Goal: Information Seeking & Learning: Learn about a topic

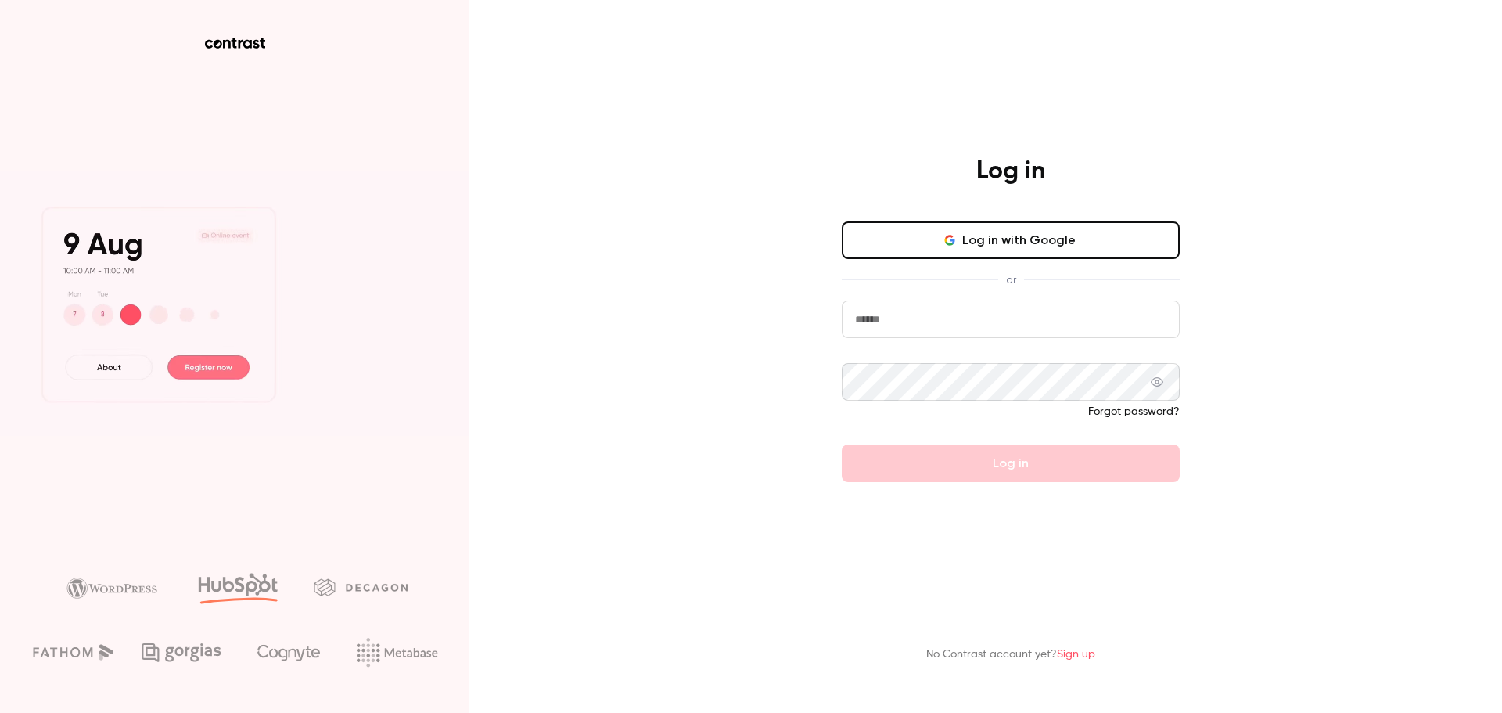
type input "**********"
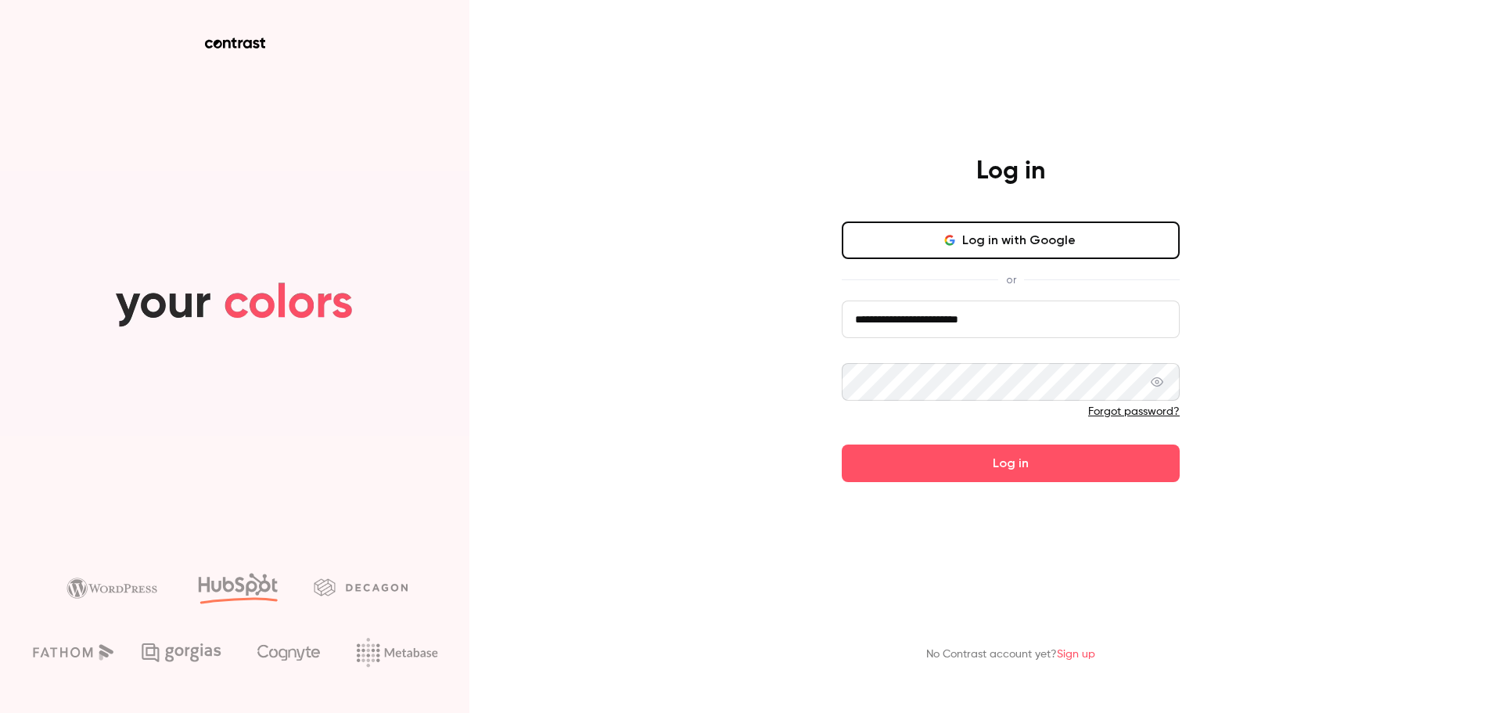
click at [983, 462] on form "**********" at bounding box center [1011, 391] width 338 height 182
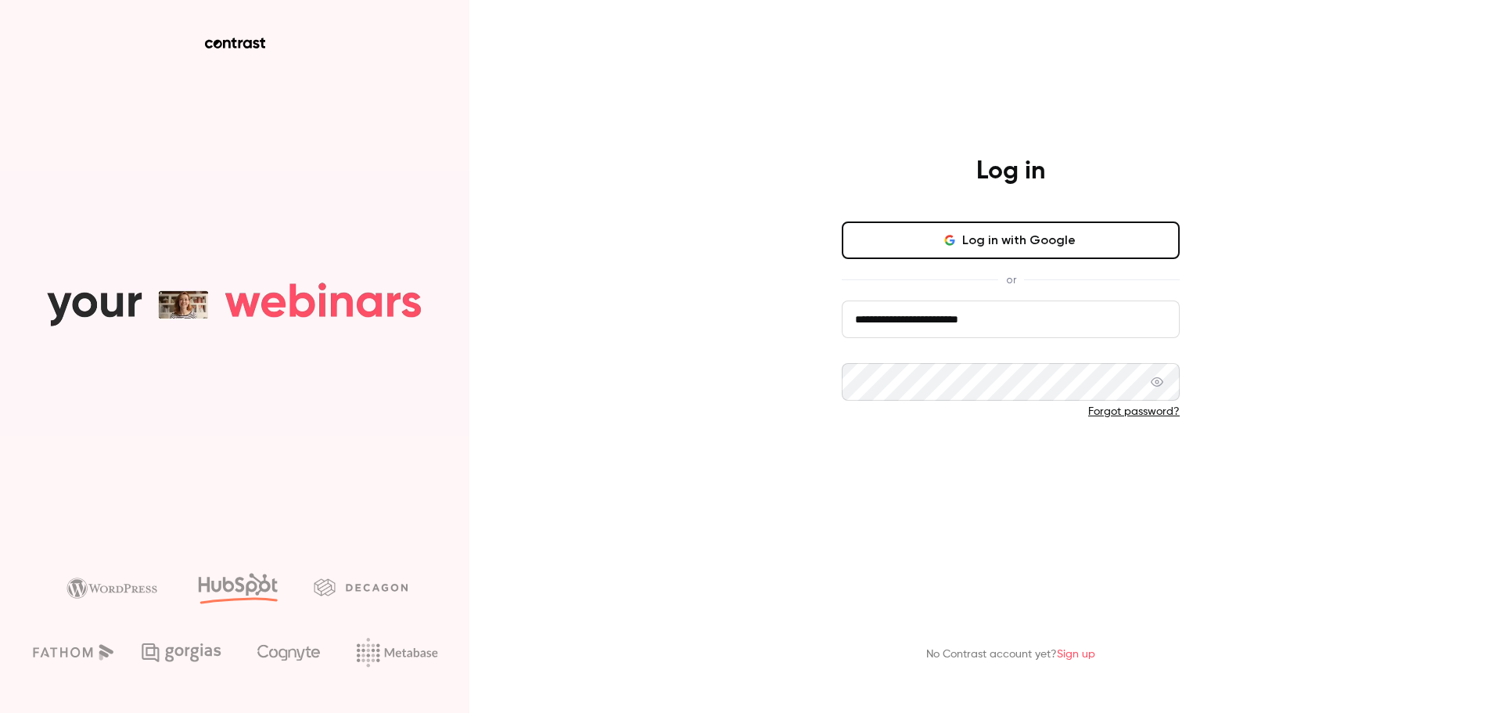
click at [953, 459] on button "Log in" at bounding box center [1011, 463] width 338 height 38
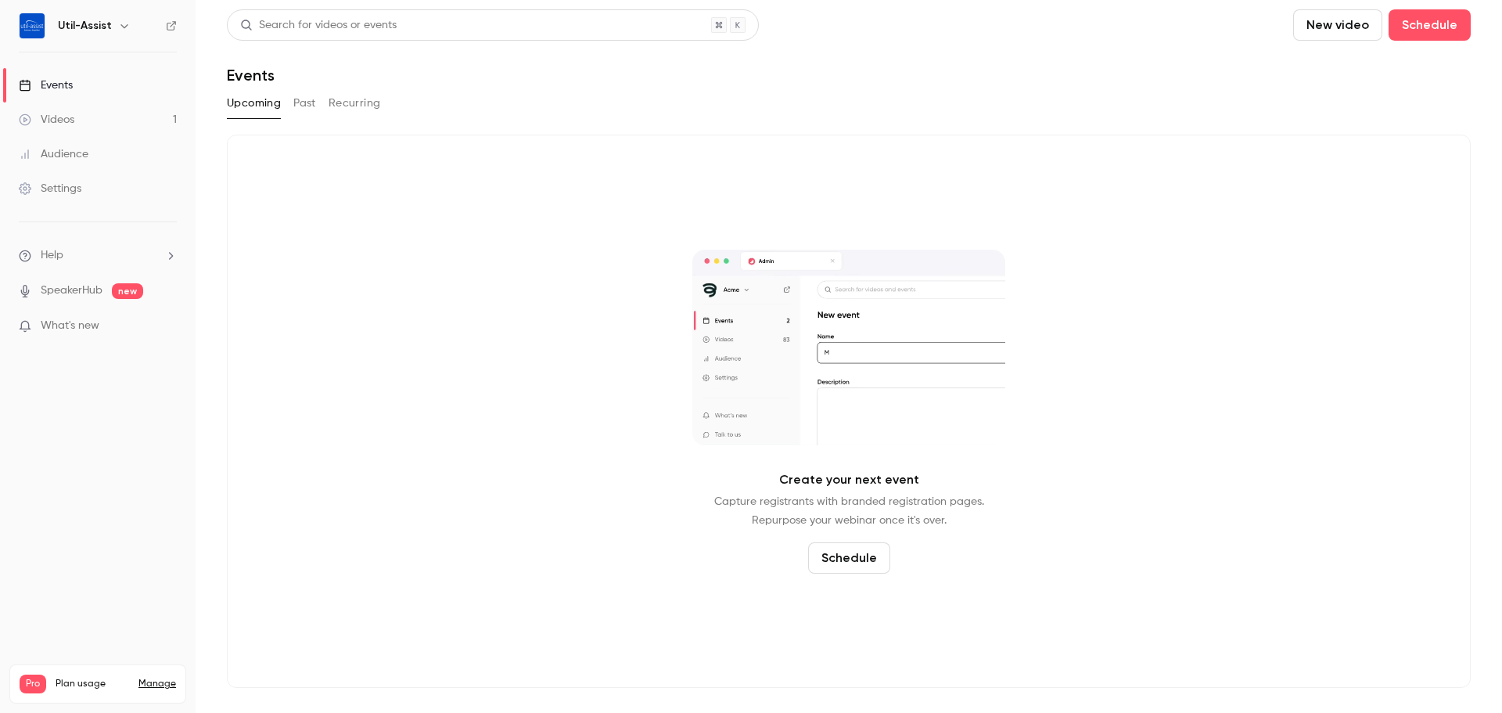
click at [300, 106] on button "Past" at bounding box center [304, 103] width 23 height 25
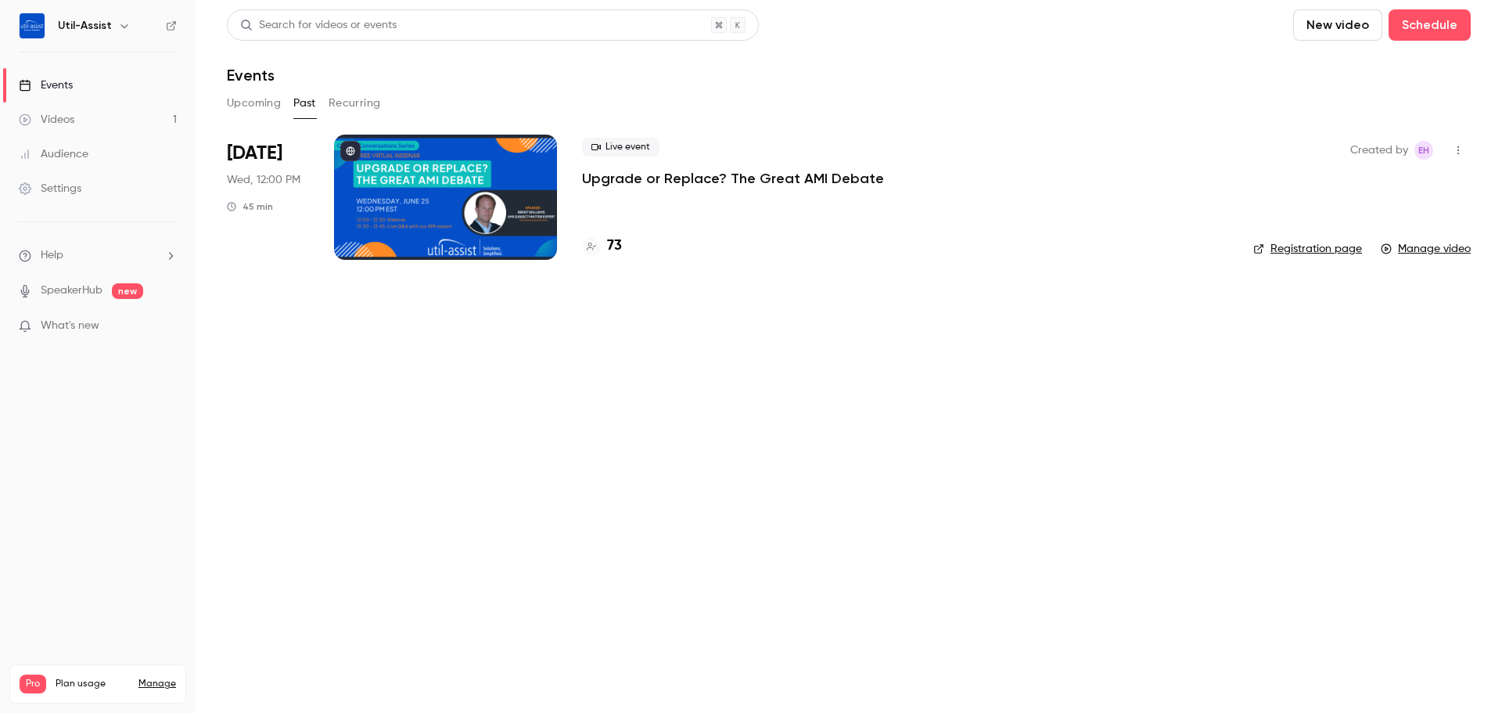
click at [253, 104] on button "Upcoming" at bounding box center [254, 103] width 54 height 25
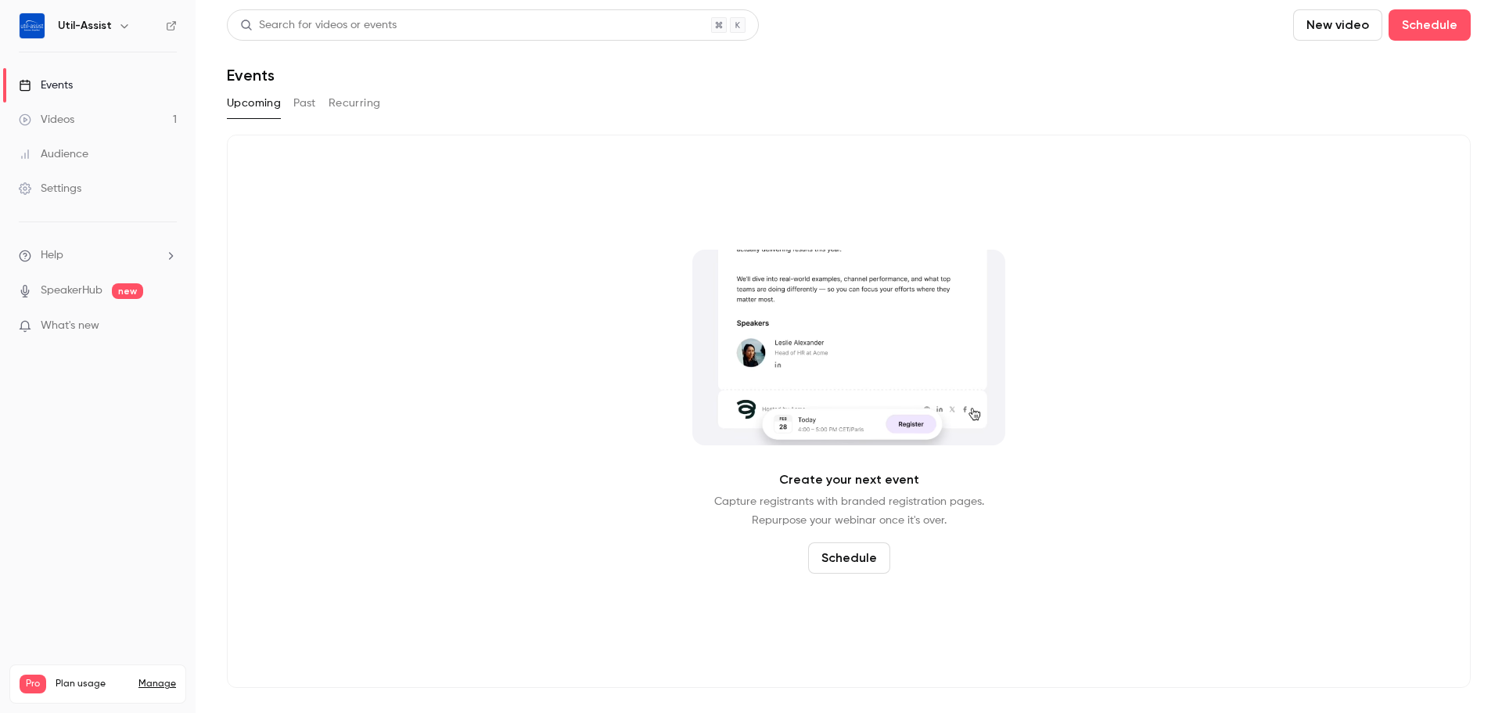
click at [303, 106] on button "Past" at bounding box center [304, 103] width 23 height 25
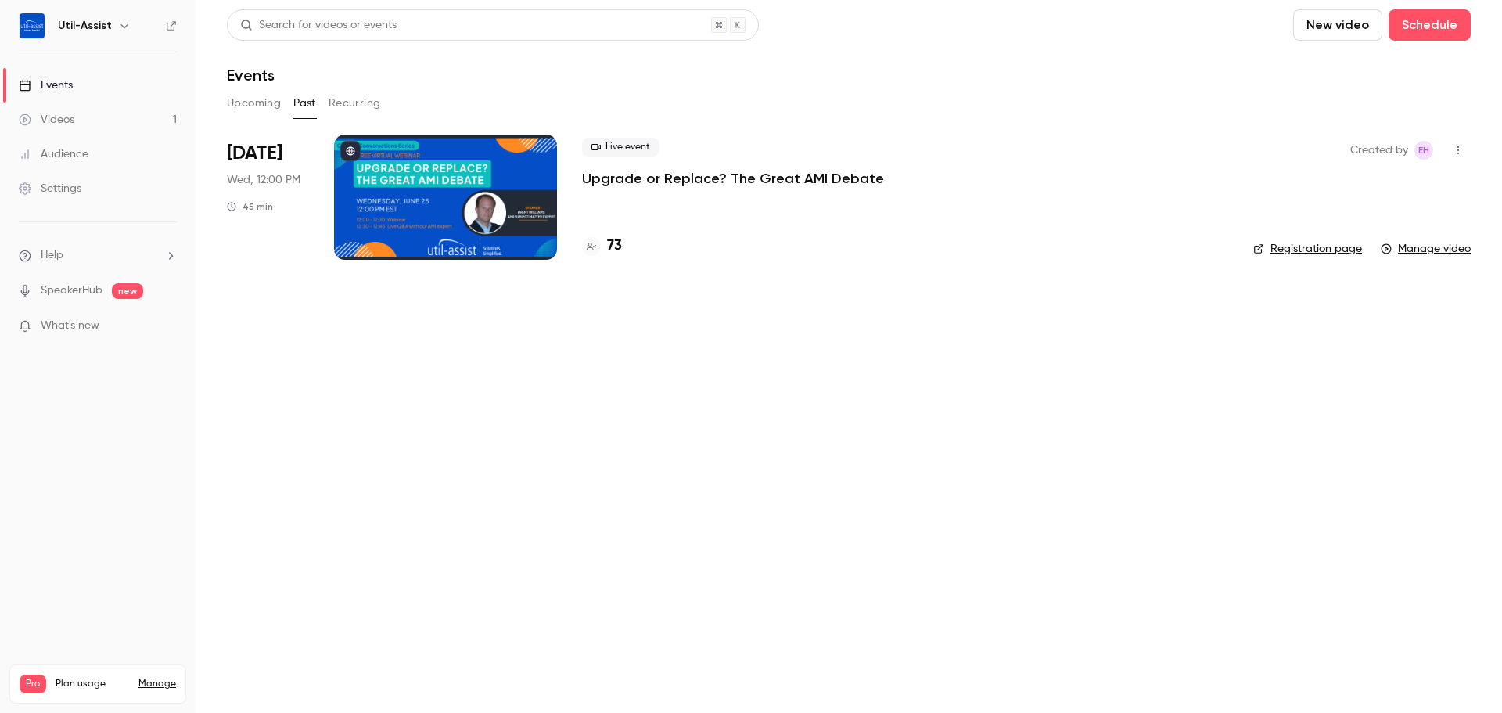
click at [99, 111] on link "Videos 1" at bounding box center [98, 120] width 196 height 34
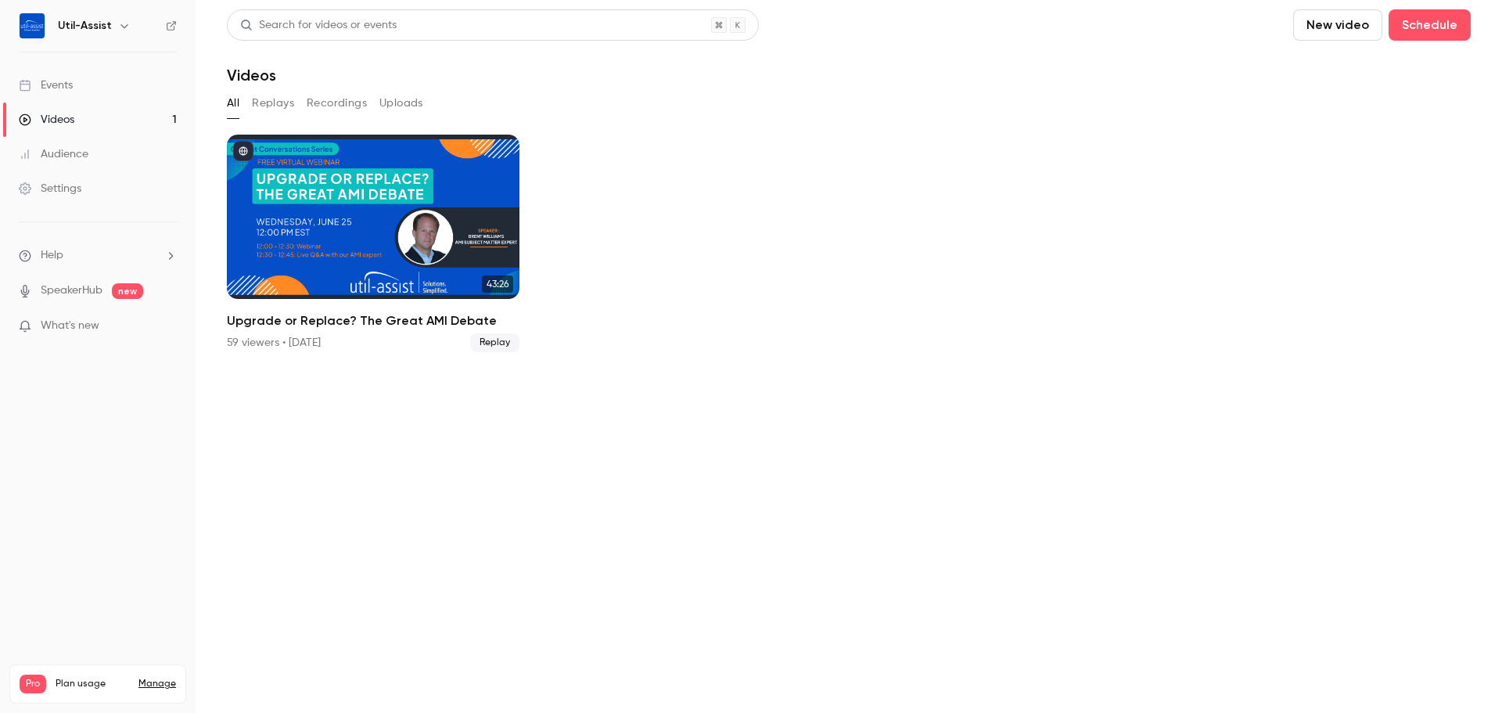
click at [86, 158] on div "Audience" at bounding box center [54, 154] width 70 height 16
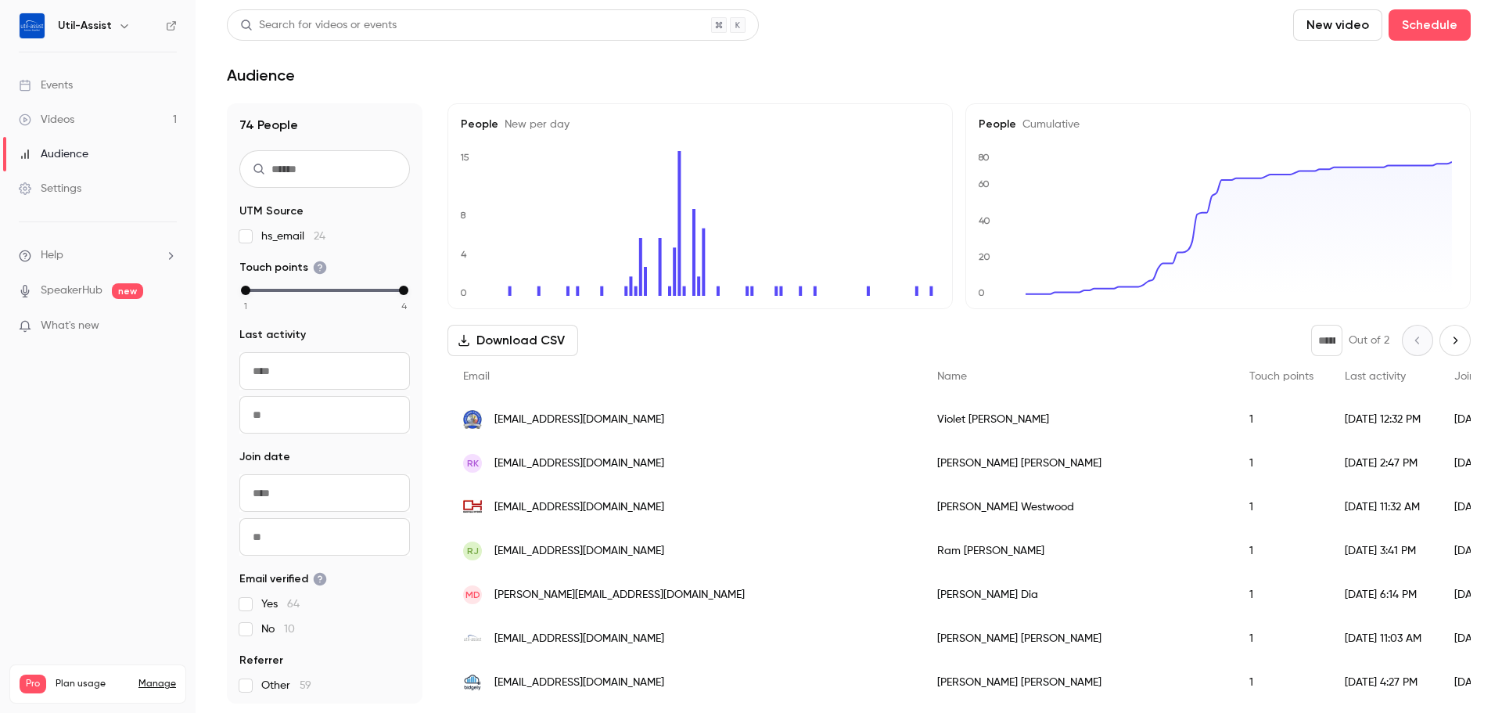
click at [76, 80] on link "Events" at bounding box center [98, 85] width 196 height 34
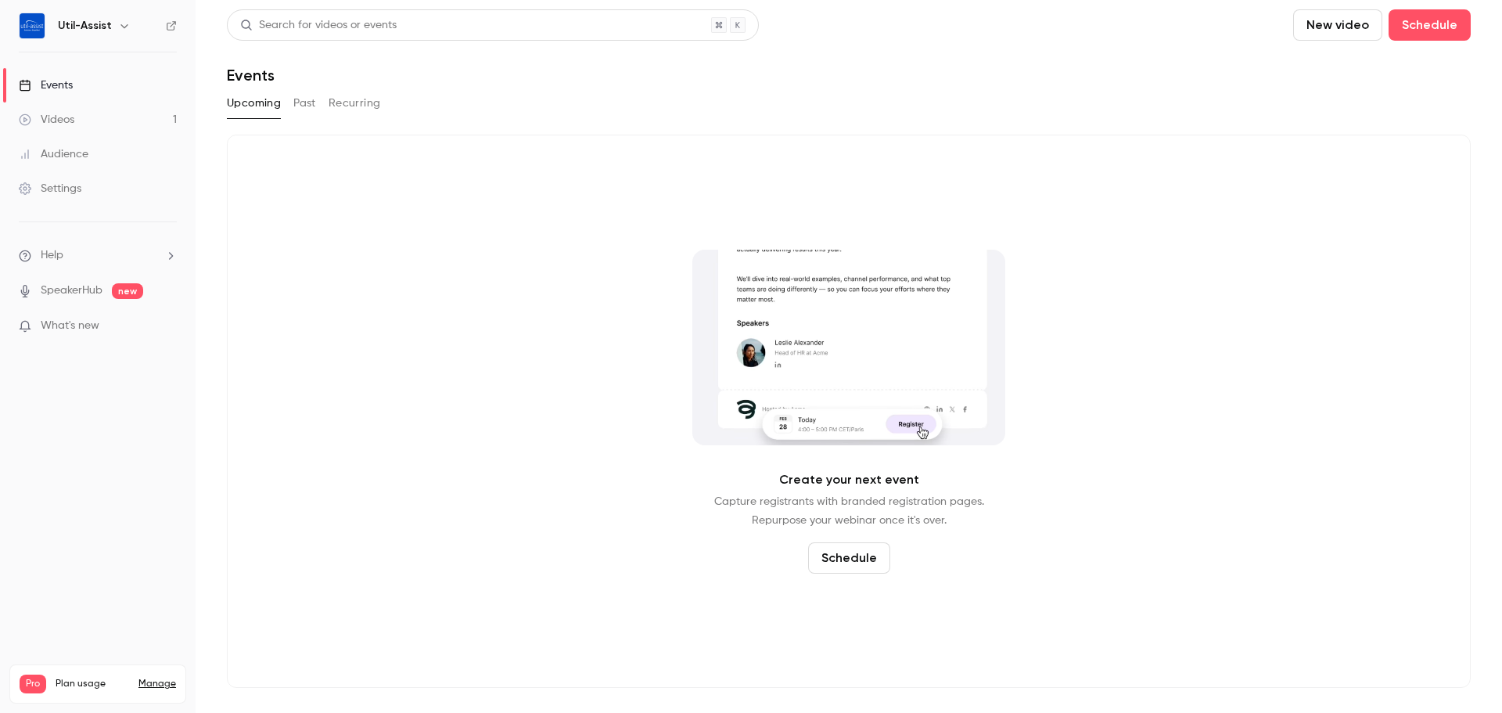
click at [85, 191] on link "Settings" at bounding box center [98, 188] width 196 height 34
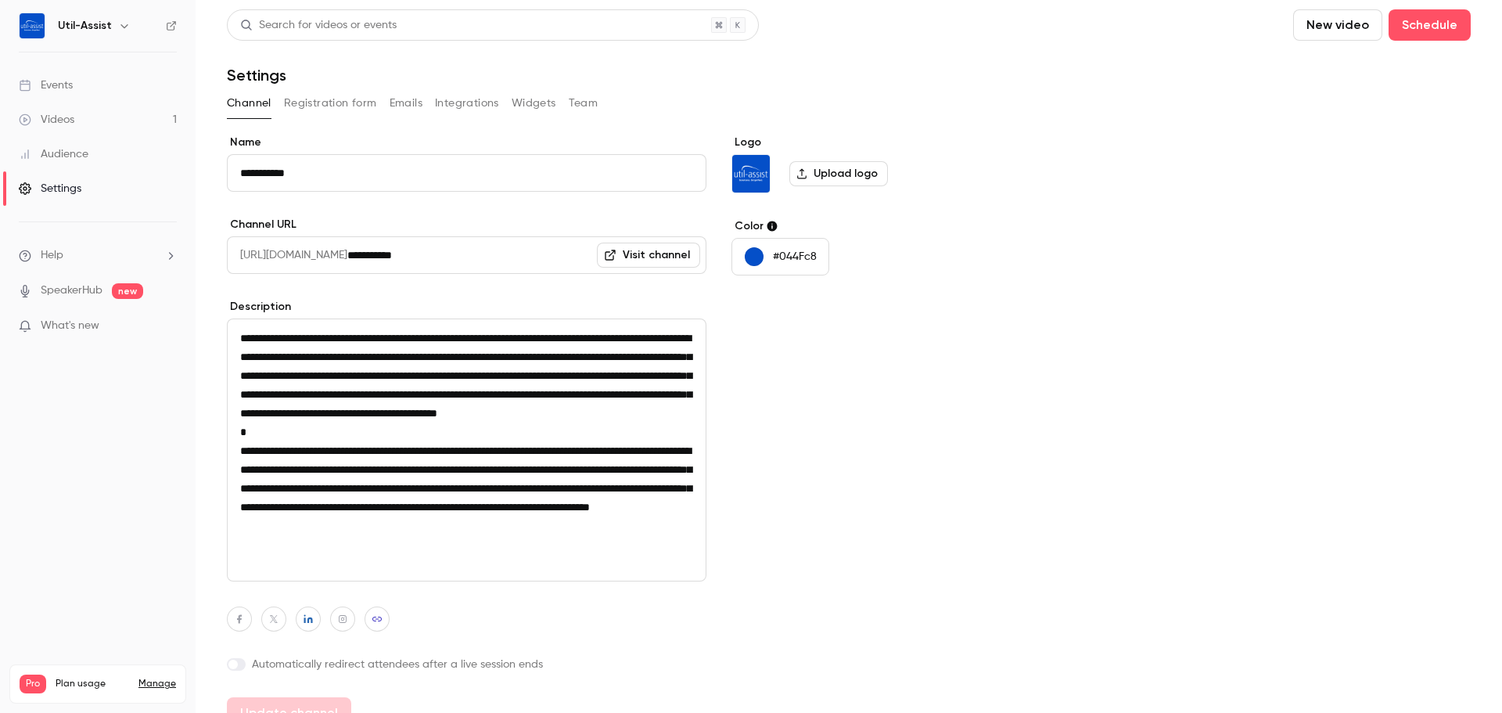
click at [57, 85] on div "Events" at bounding box center [46, 85] width 54 height 16
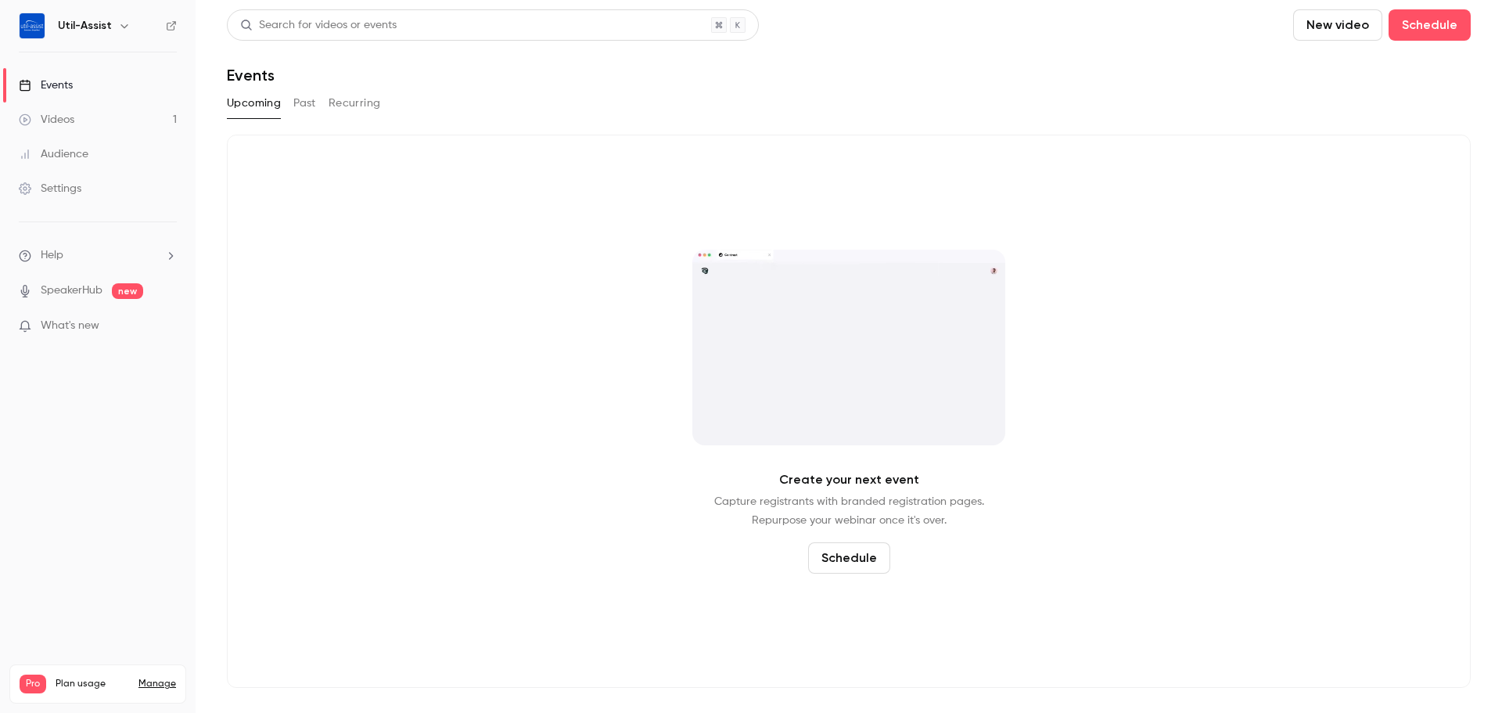
click at [108, 112] on link "Videos 1" at bounding box center [98, 120] width 196 height 34
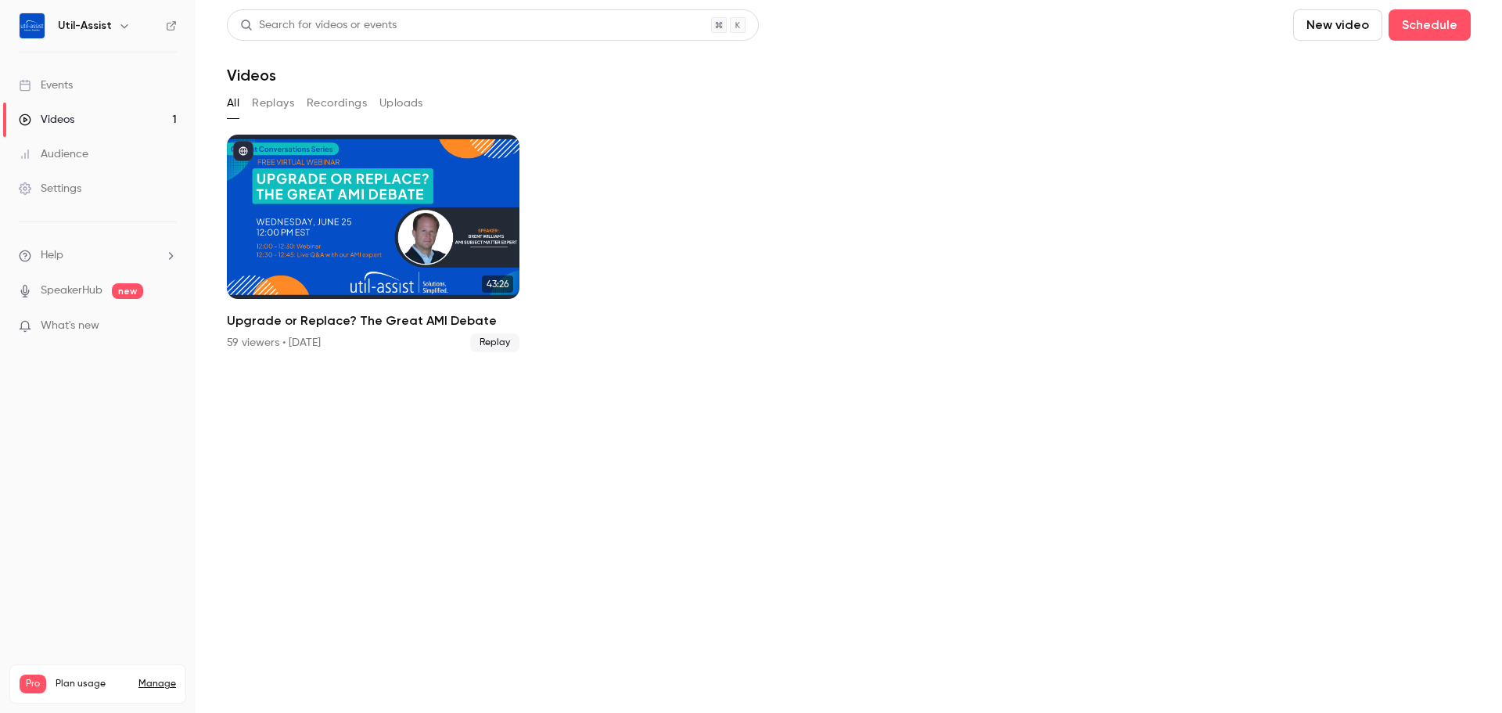
click at [77, 89] on link "Events" at bounding box center [98, 85] width 196 height 34
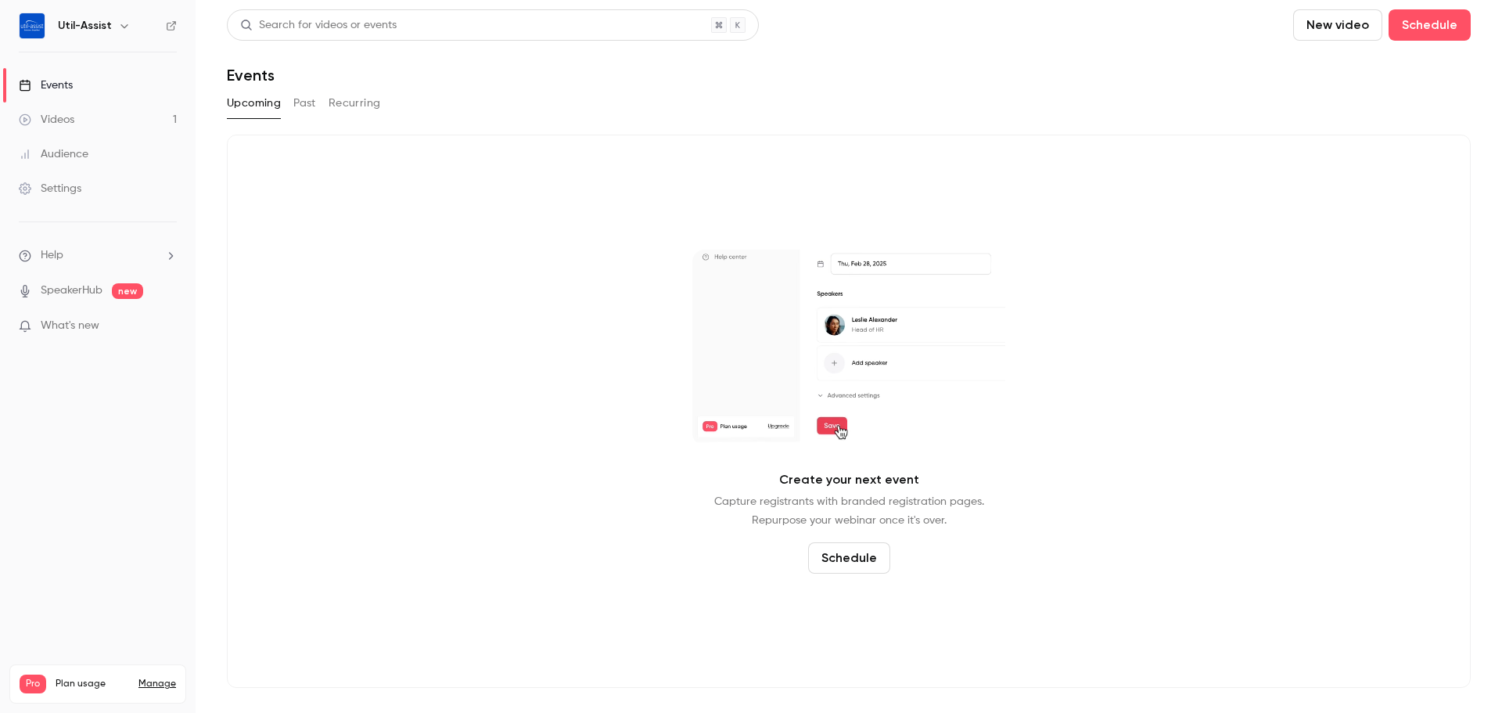
click at [300, 108] on button "Past" at bounding box center [304, 103] width 23 height 25
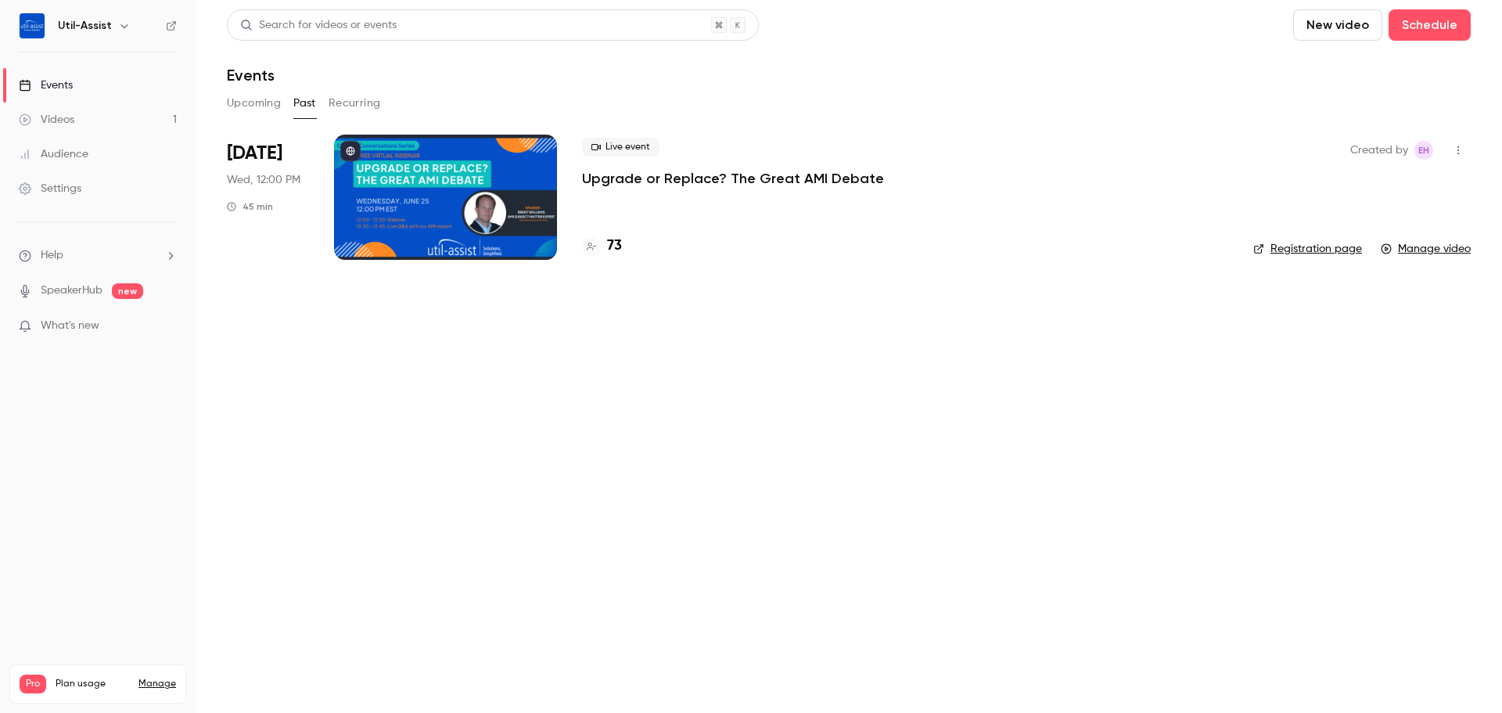
click at [683, 182] on p "Upgrade or Replace? The Great AMI Debate" at bounding box center [733, 178] width 302 height 19
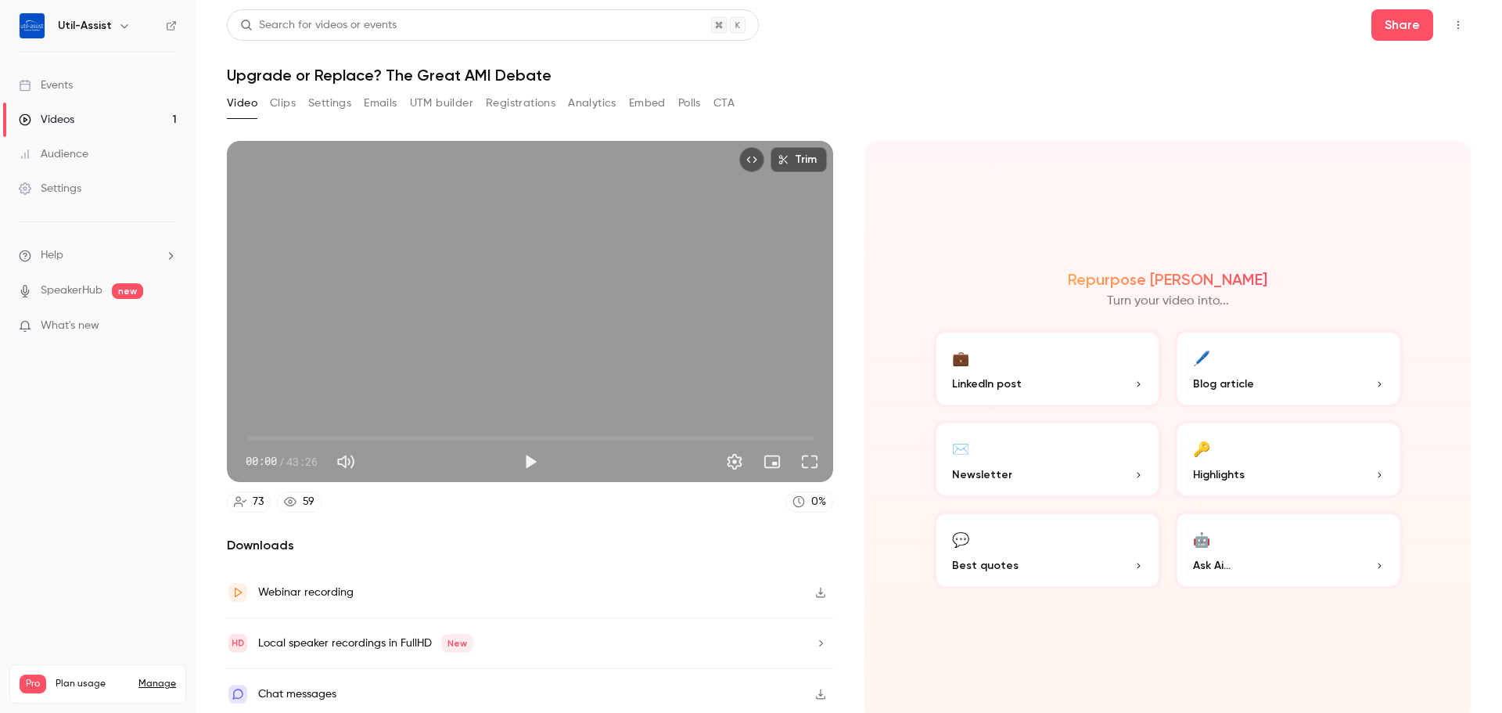
click at [395, 106] on button "Emails" at bounding box center [380, 103] width 33 height 25
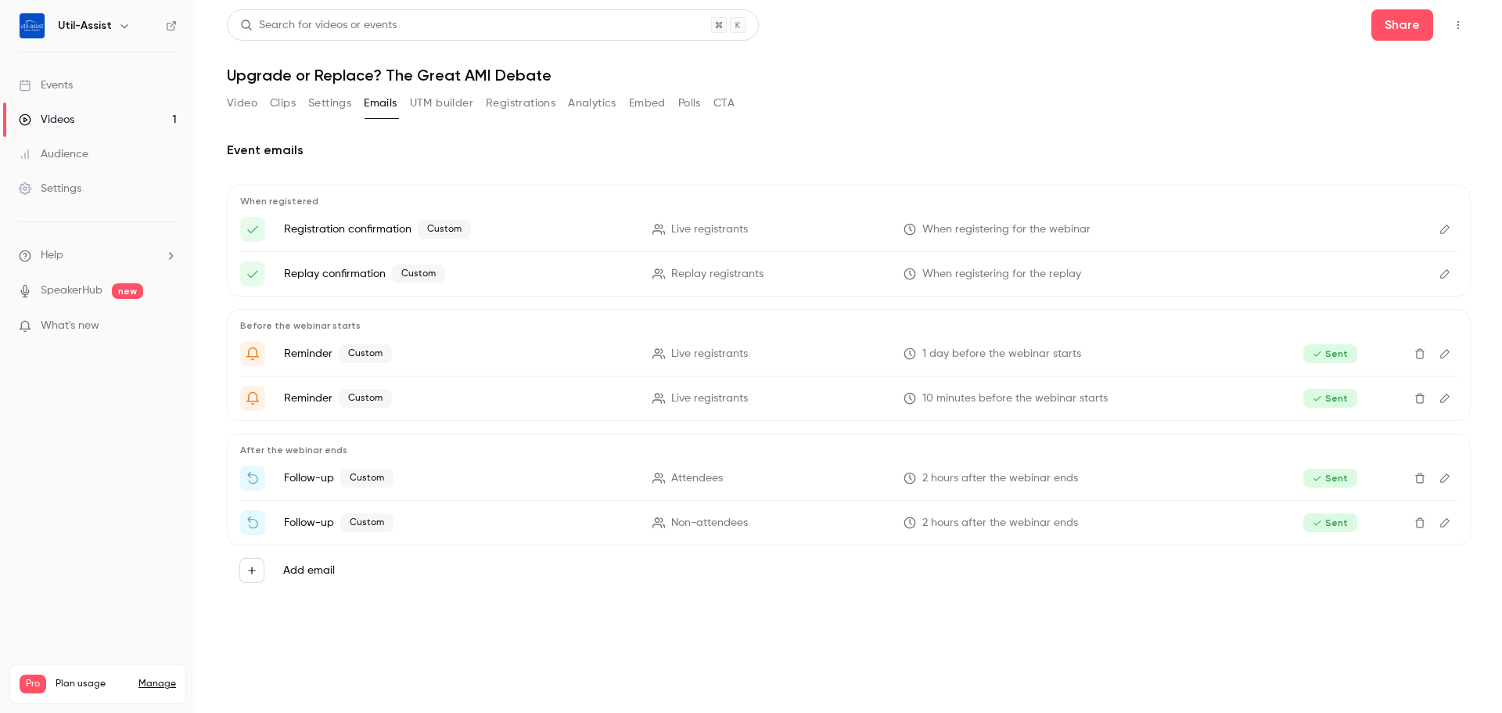
click at [1451, 220] on button "Edit" at bounding box center [1445, 229] width 25 height 25
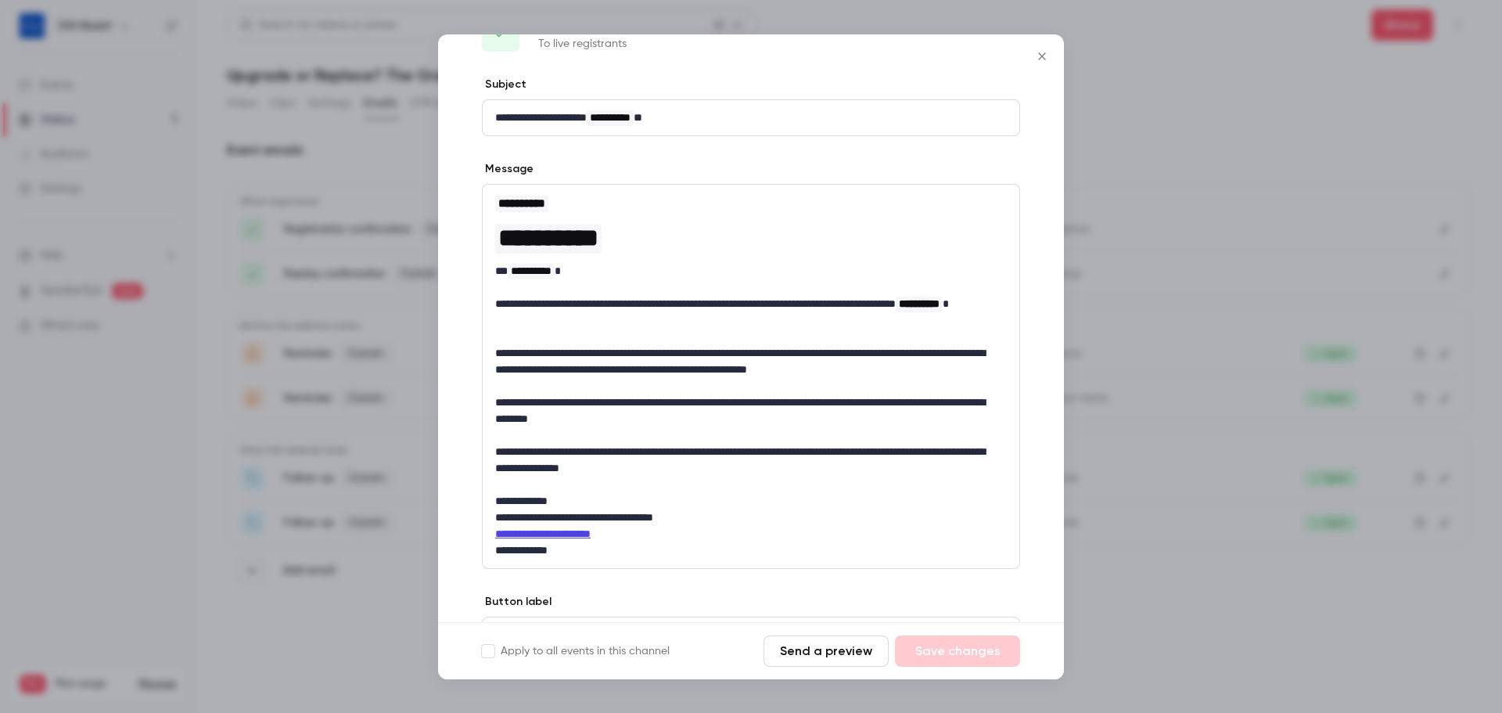
scroll to position [78, 0]
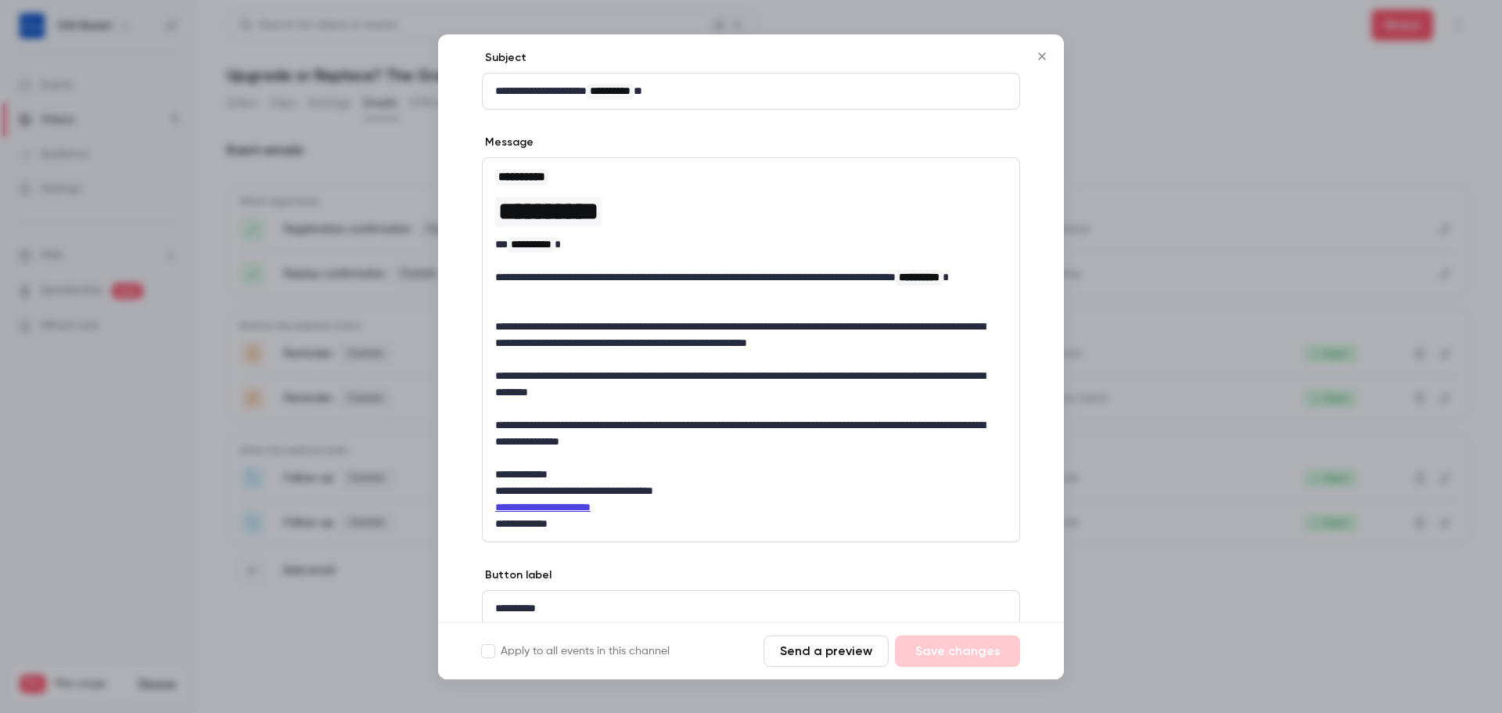
click at [1035, 49] on button "Close" at bounding box center [1042, 56] width 31 height 31
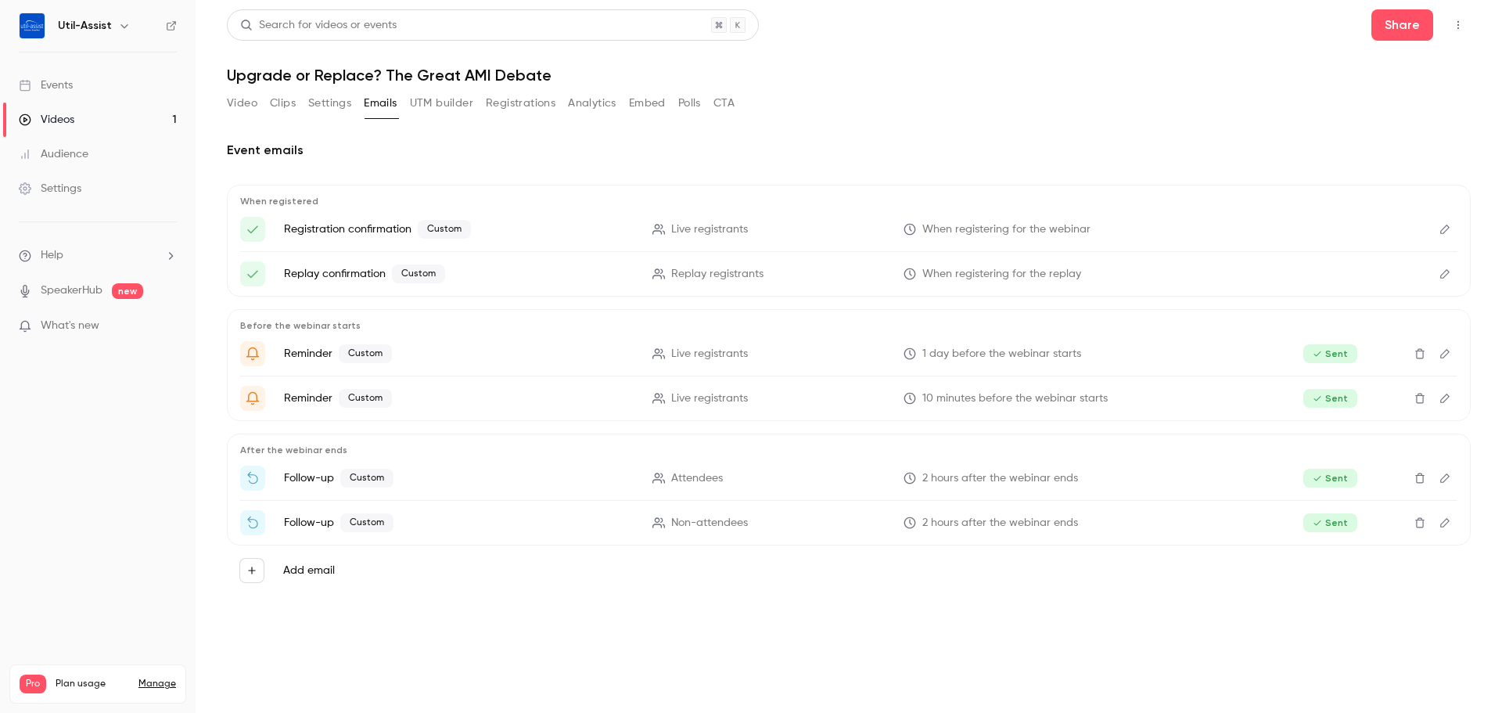
click at [1447, 275] on icon "Edit" at bounding box center [1445, 273] width 9 height 9
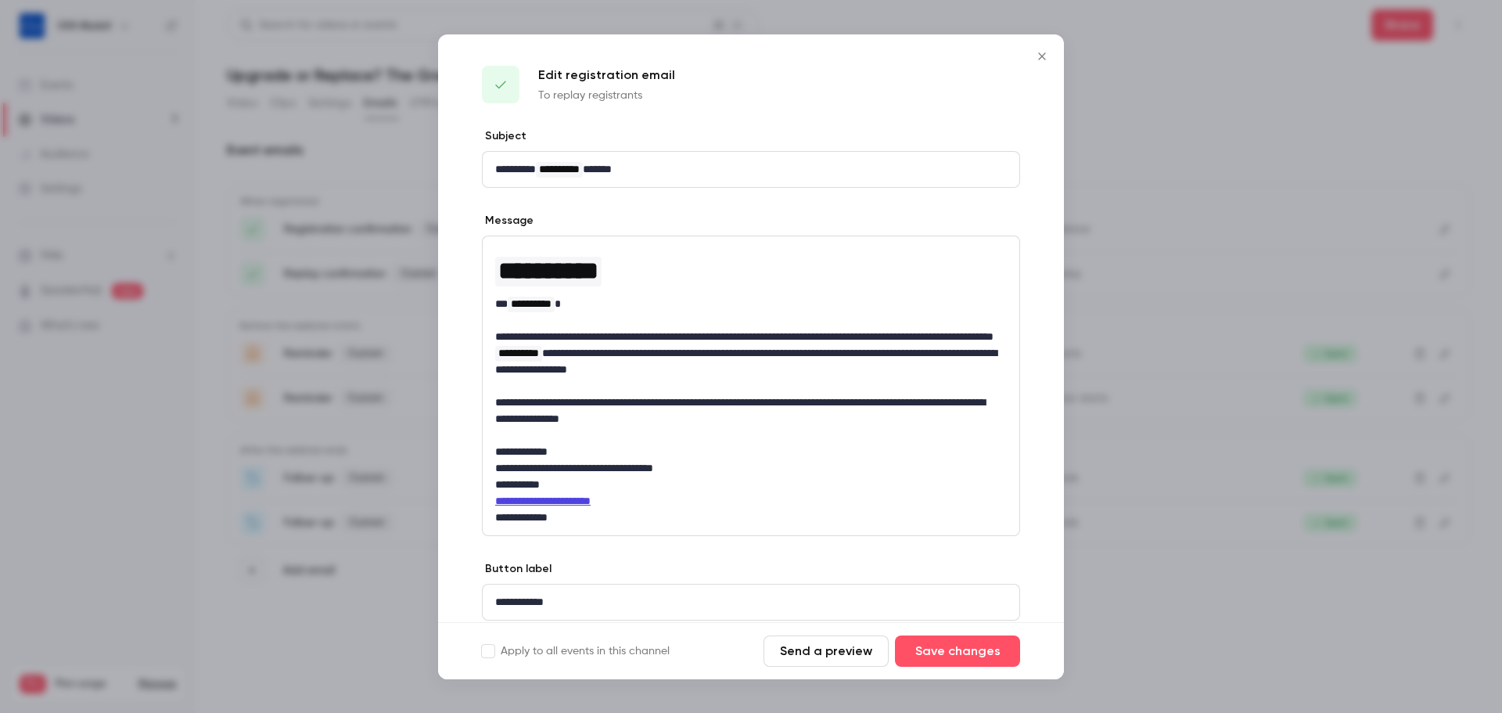
click at [1045, 58] on icon "Close" at bounding box center [1041, 55] width 7 height 7
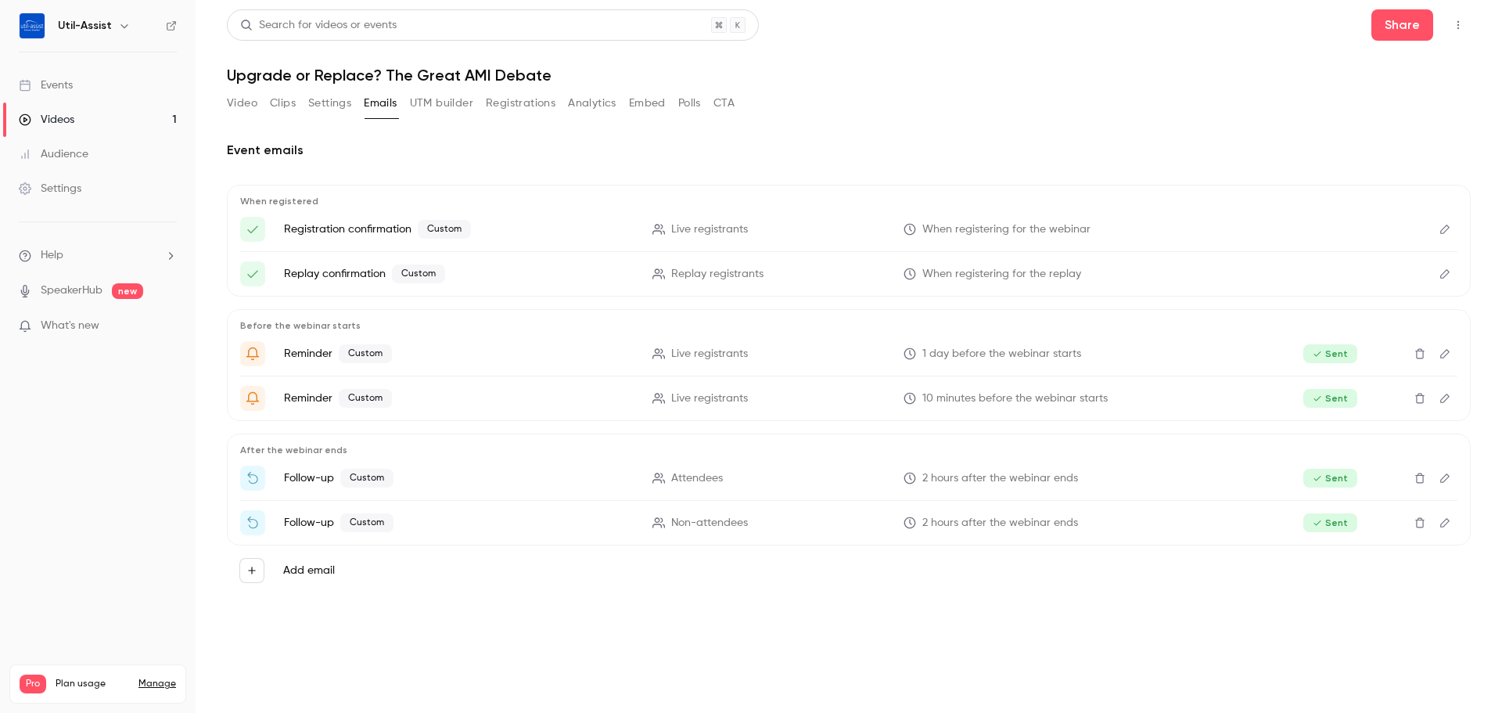
click at [1461, 225] on div "When registered Registration confirmation Custom Live registrants When register…" at bounding box center [849, 241] width 1244 height 112
click at [1453, 225] on button "Edit" at bounding box center [1445, 229] width 25 height 25
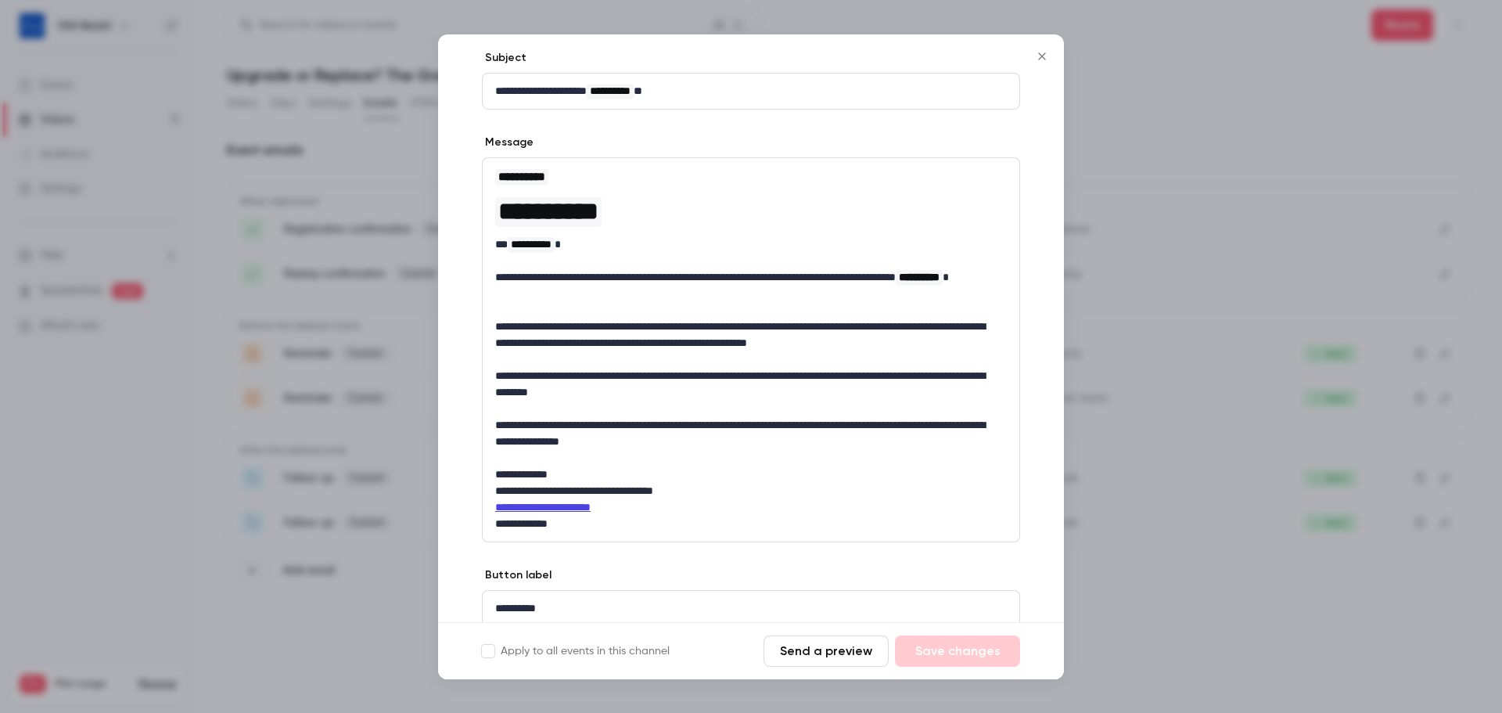
click at [1038, 52] on icon "Close" at bounding box center [1042, 56] width 19 height 13
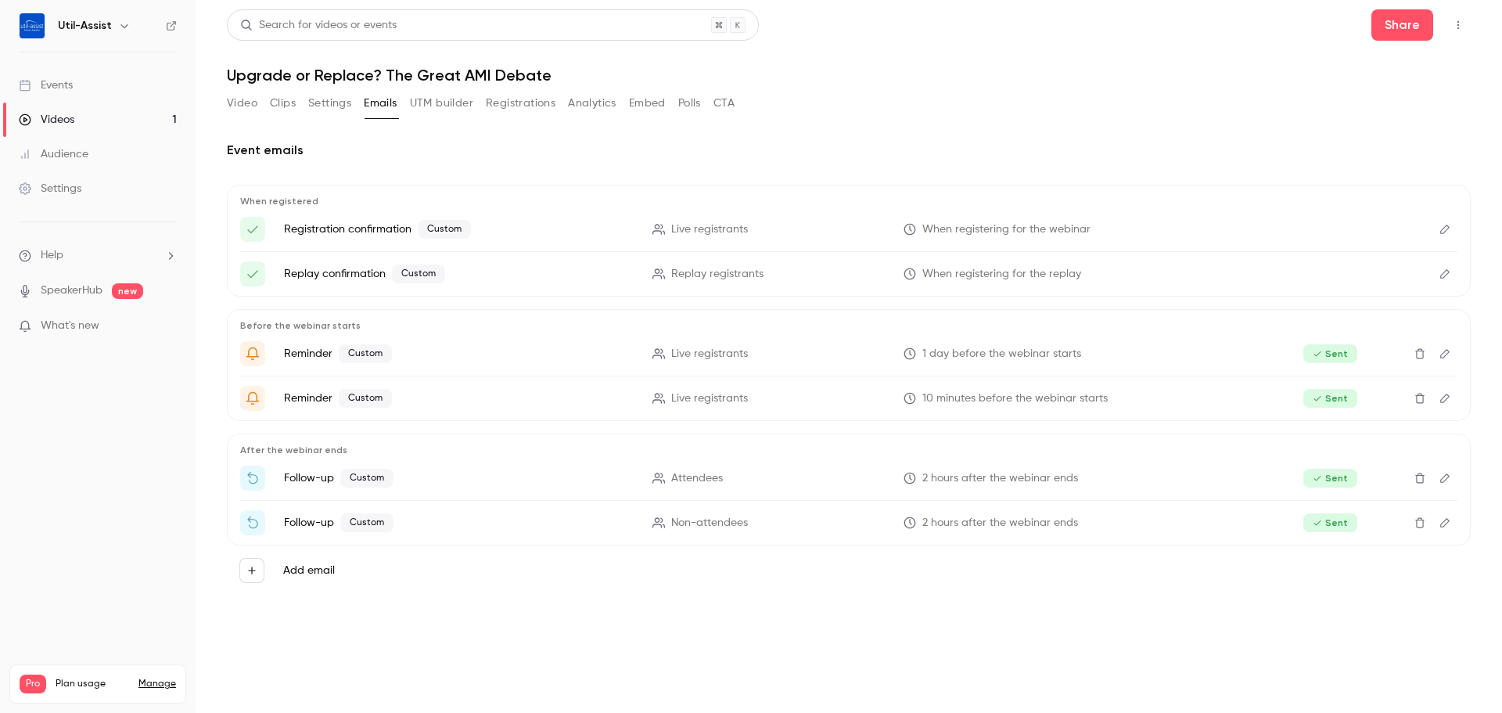
click at [1454, 359] on button "Edit" at bounding box center [1445, 353] width 25 height 25
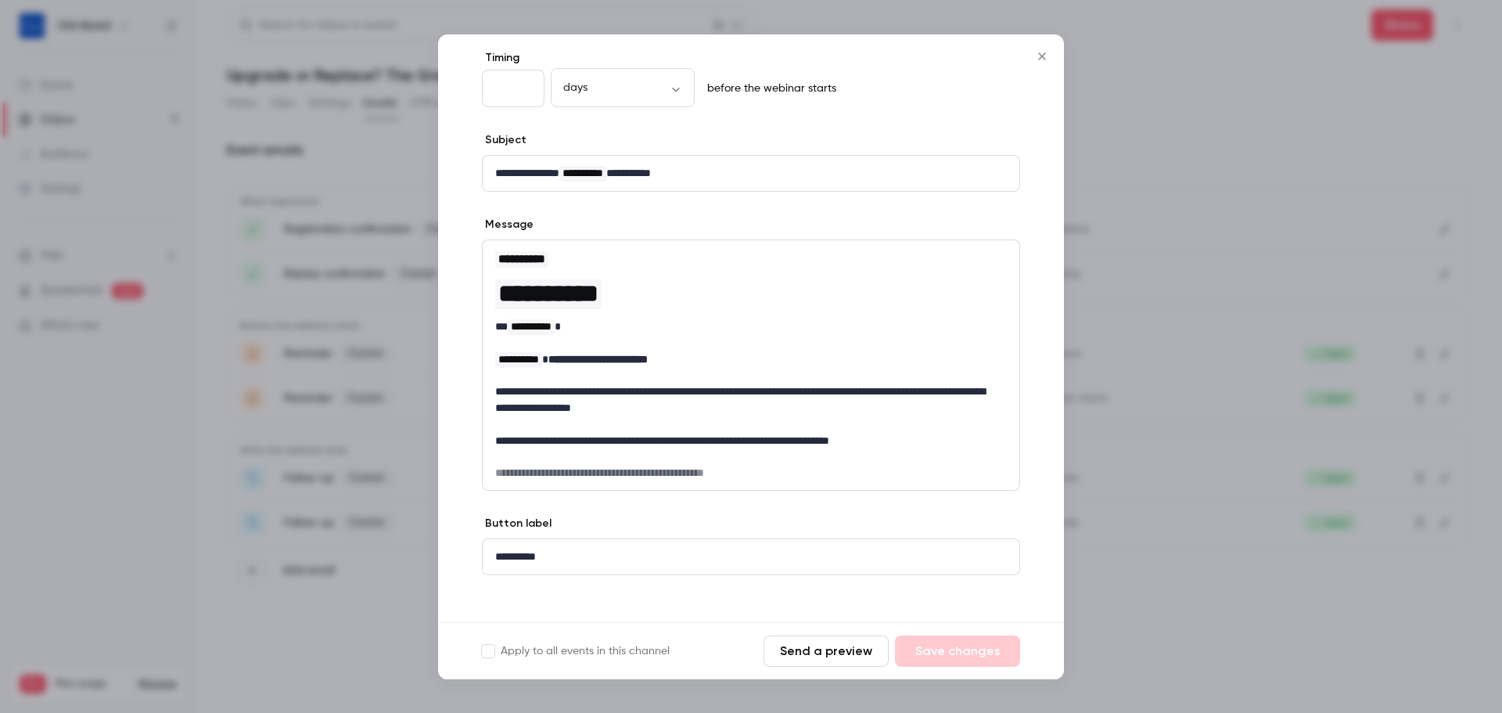
click at [1050, 56] on icon "Close" at bounding box center [1042, 56] width 19 height 13
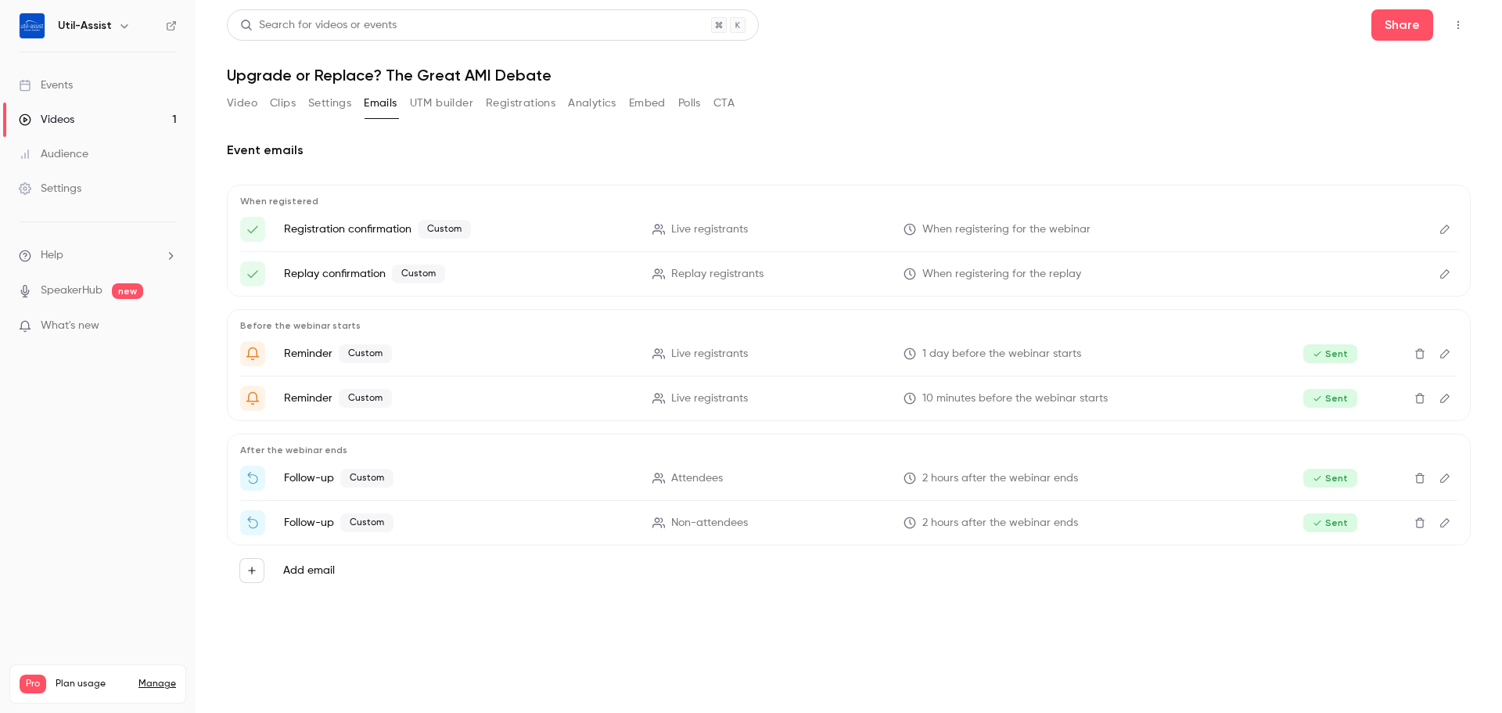
click at [106, 92] on link "Events" at bounding box center [98, 85] width 196 height 34
